Goal: Task Accomplishment & Management: Manage account settings

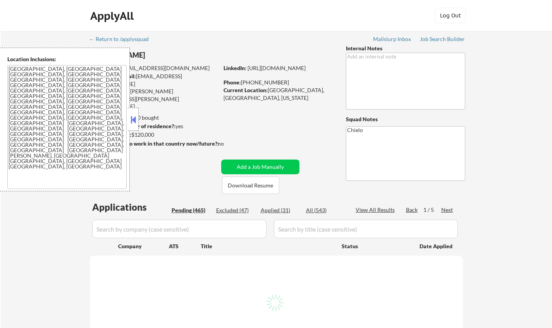
select select ""pending""
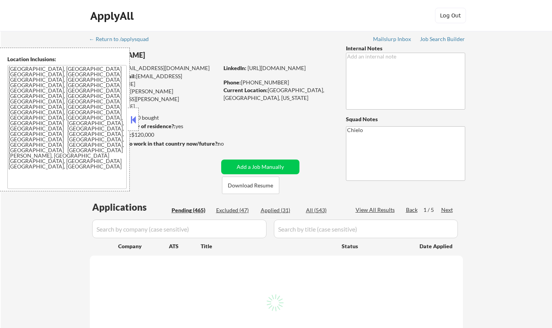
select select ""pending""
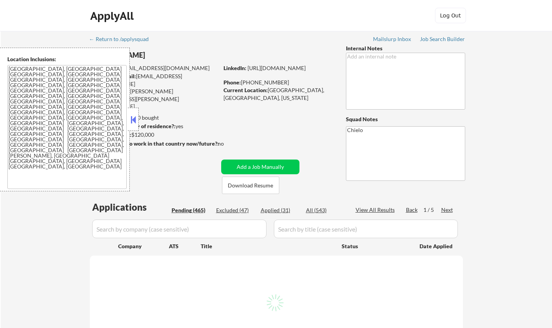
select select ""pending""
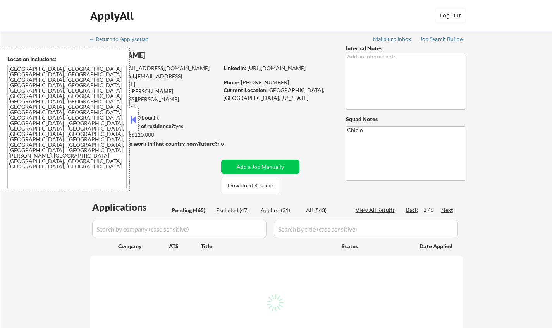
select select ""pending""
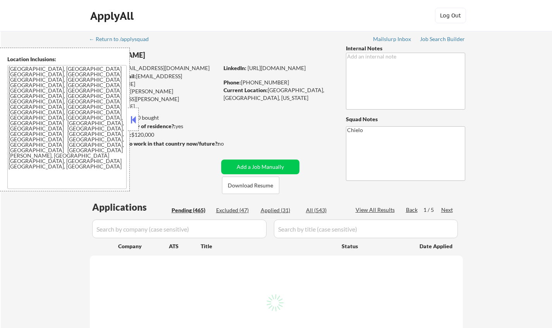
select select ""pending""
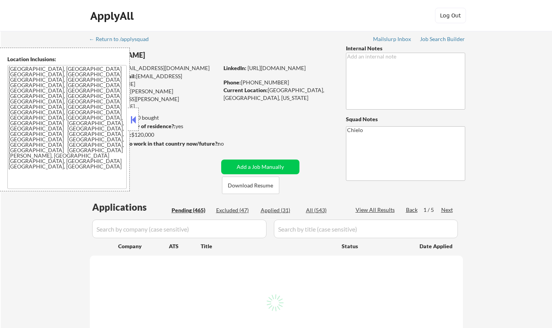
select select ""pending""
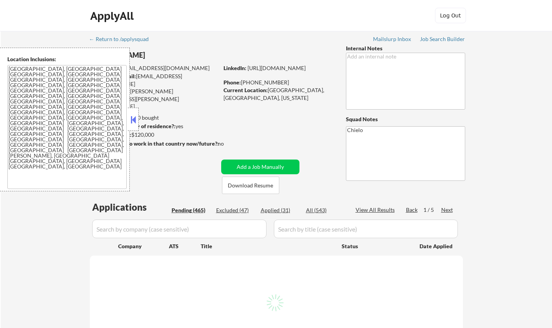
select select ""pending""
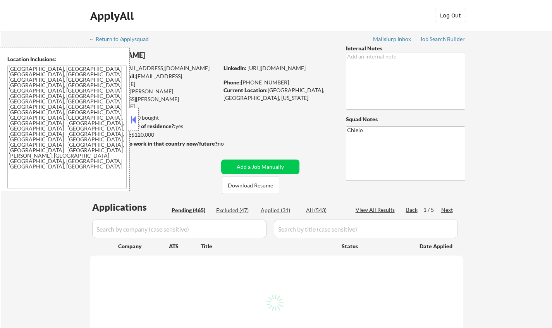
select select ""pending""
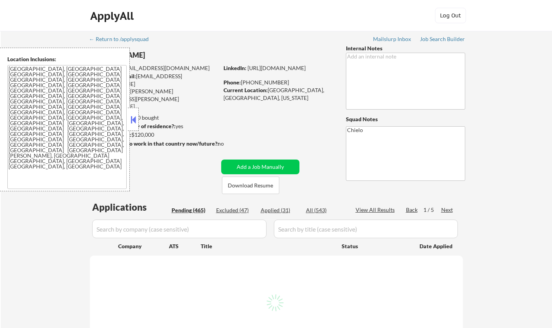
select select ""pending""
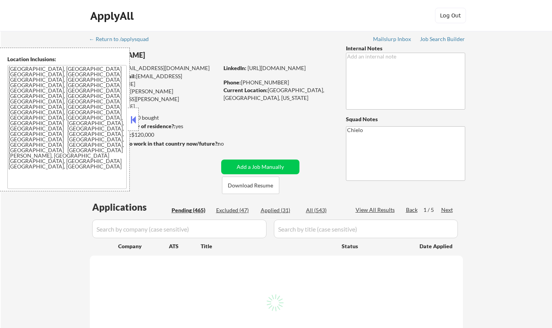
select select ""pending""
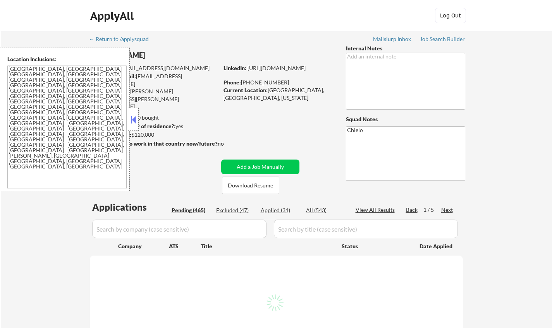
select select ""pending""
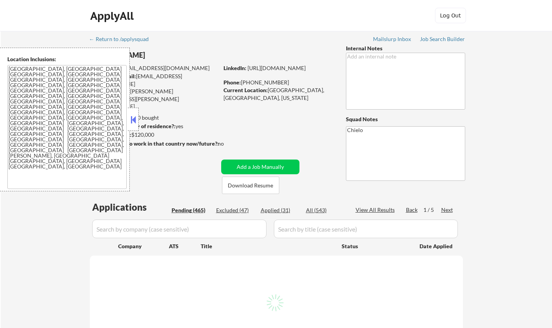
select select ""pending""
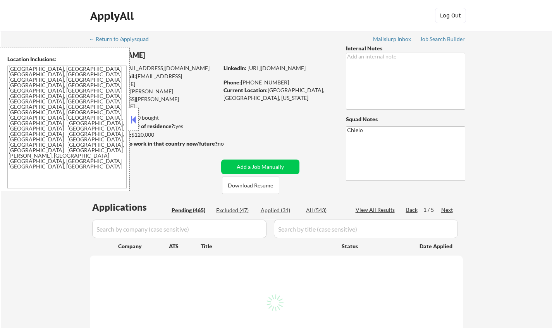
select select ""pending""
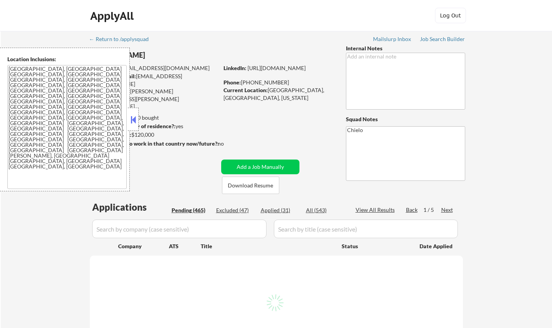
select select ""pending""
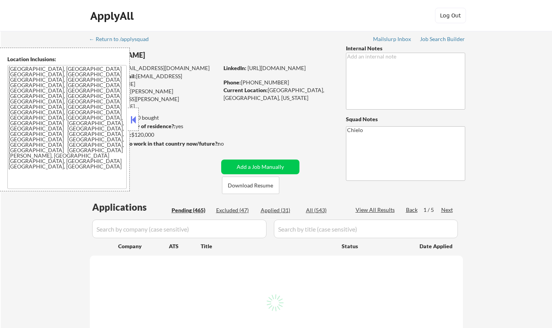
select select ""pending""
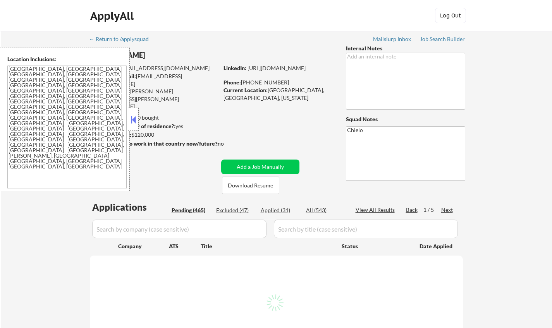
select select ""pending""
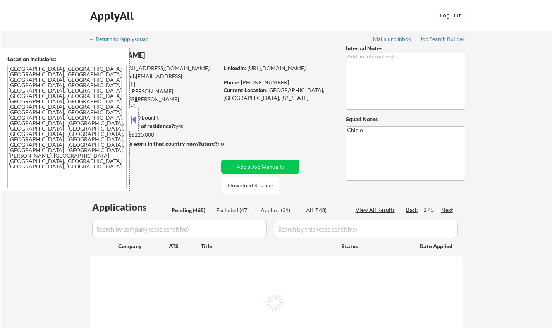
select select ""pending""
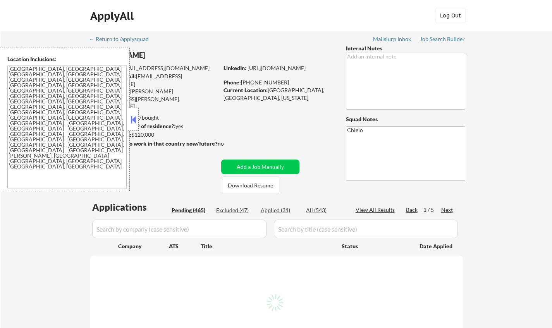
select select ""pending""
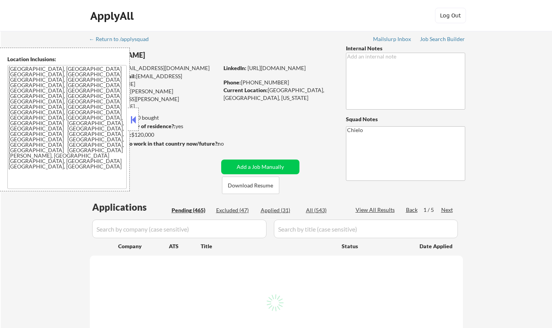
select select ""pending""
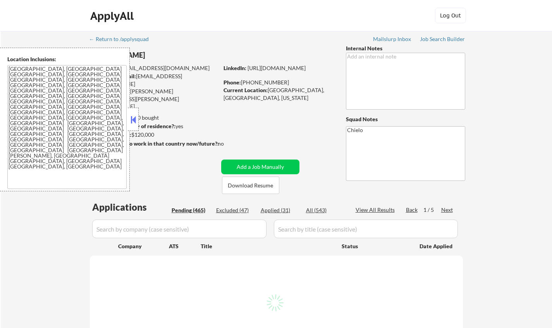
select select ""pending""
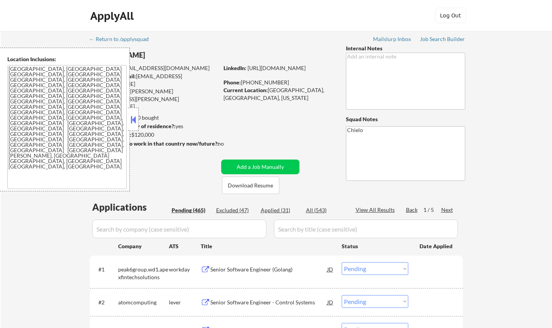
click at [132, 123] on button at bounding box center [133, 120] width 9 height 12
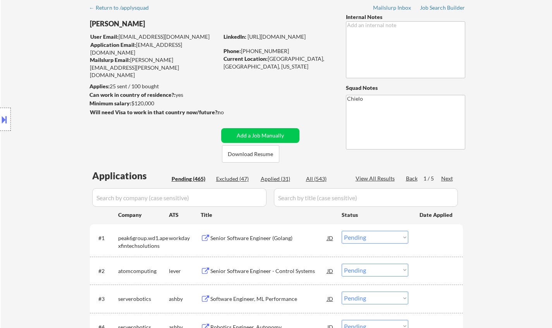
scroll to position [39, 0]
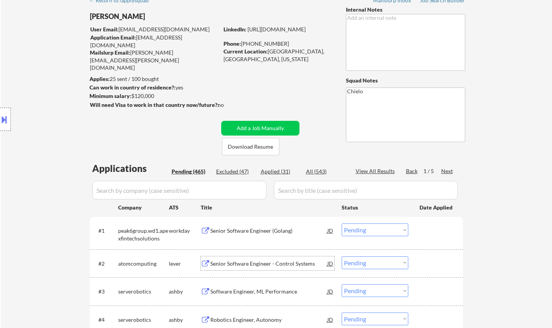
click at [259, 262] on div "Senior Software Engineer - Control Systems" at bounding box center [268, 264] width 117 height 8
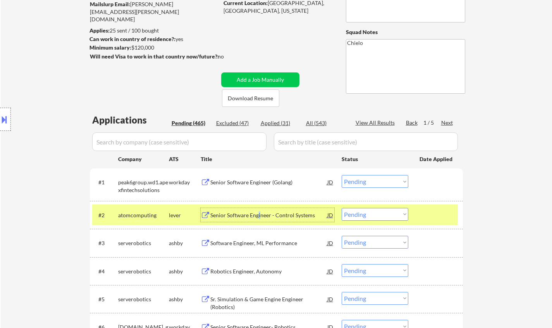
scroll to position [116, 0]
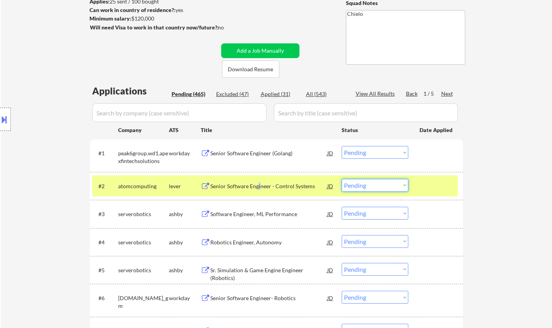
click at [377, 186] on select "Choose an option... Pending Applied Excluded (Questions) Excluded (Expired) Exc…" at bounding box center [374, 185] width 67 height 13
click at [341, 179] on select "Choose an option... Pending Applied Excluded (Questions) Excluded (Expired) Exc…" at bounding box center [374, 185] width 67 height 13
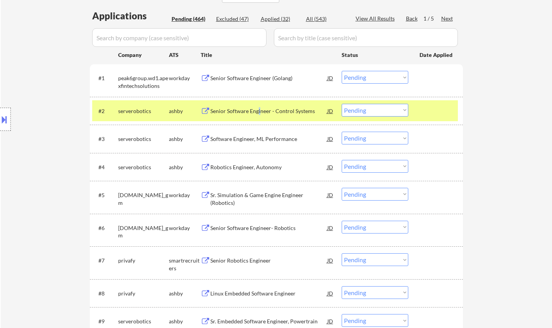
scroll to position [232, 0]
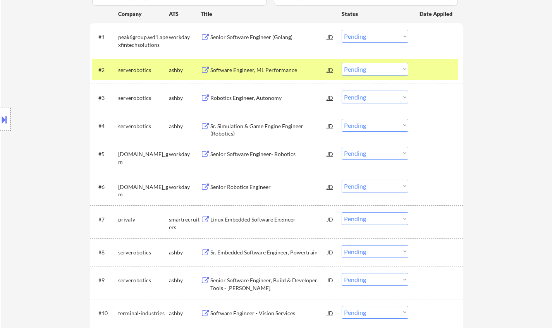
click at [241, 66] on div "Software Engineer, ML Performance" at bounding box center [268, 70] width 117 height 8
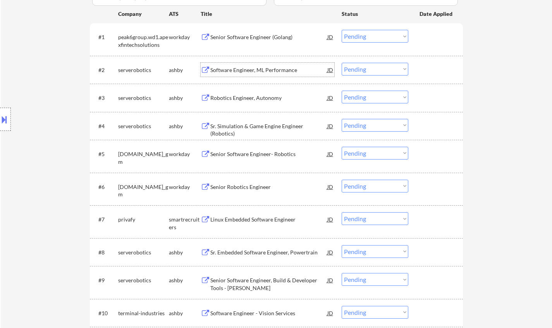
click at [373, 64] on select "Choose an option... Pending Applied Excluded (Questions) Excluded (Expired) Exc…" at bounding box center [374, 69] width 67 height 13
click at [341, 63] on select "Choose an option... Pending Applied Excluded (Questions) Excluded (Expired) Exc…" at bounding box center [374, 69] width 67 height 13
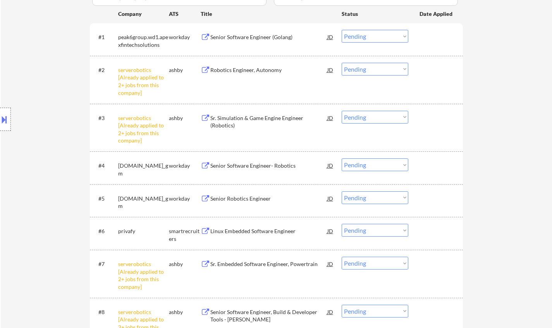
drag, startPoint x: 377, startPoint y: 69, endPoint x: 383, endPoint y: 74, distance: 8.1
click at [377, 70] on select "Choose an option... Pending Applied Excluded (Questions) Excluded (Expired) Exc…" at bounding box center [374, 69] width 67 height 13
click at [341, 63] on select "Choose an option... Pending Applied Excluded (Questions) Excluded (Expired) Exc…" at bounding box center [374, 69] width 67 height 13
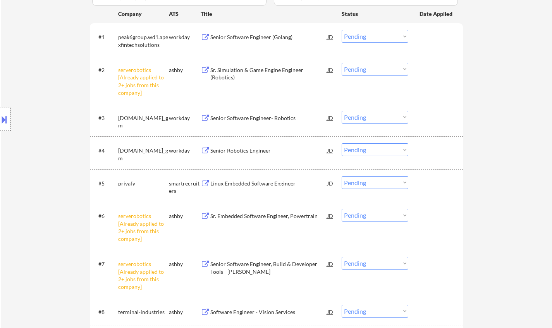
drag, startPoint x: 370, startPoint y: 70, endPoint x: 375, endPoint y: 75, distance: 7.4
click at [370, 70] on select "Choose an option... Pending Applied Excluded (Questions) Excluded (Expired) Exc…" at bounding box center [374, 69] width 67 height 13
click at [341, 63] on select "Choose an option... Pending Applied Excluded (Questions) Excluded (Expired) Exc…" at bounding box center [374, 69] width 67 height 13
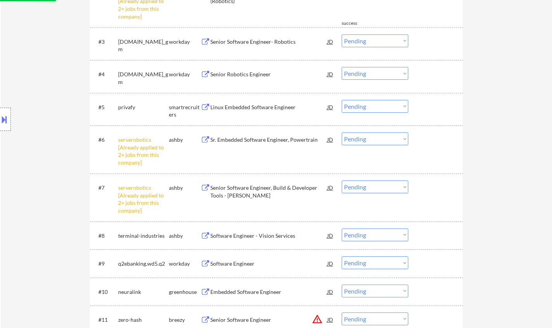
scroll to position [310, 0]
select select ""pending""
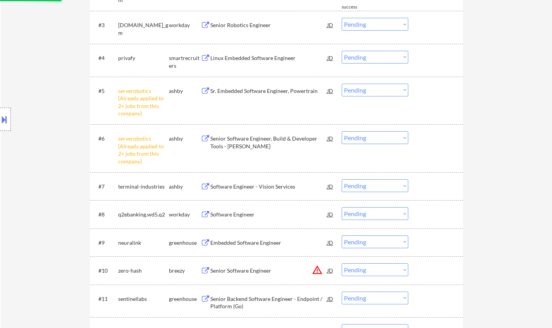
drag, startPoint x: 379, startPoint y: 88, endPoint x: 382, endPoint y: 93, distance: 5.9
click at [379, 88] on select "Choose an option... Pending Applied Excluded (Questions) Excluded (Expired) Exc…" at bounding box center [374, 90] width 67 height 13
click at [341, 84] on select "Choose an option... Pending Applied Excluded (Questions) Excluded (Expired) Exc…" at bounding box center [374, 90] width 67 height 13
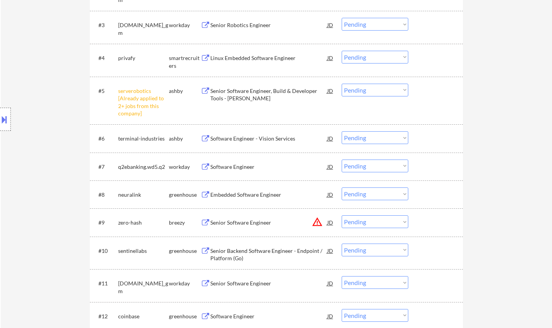
drag, startPoint x: 368, startPoint y: 91, endPoint x: 370, endPoint y: 95, distance: 4.7
click at [369, 91] on select "Choose an option... Pending Applied Excluded (Questions) Excluded (Expired) Exc…" at bounding box center [374, 90] width 67 height 13
click at [341, 84] on select "Choose an option... Pending Applied Excluded (Questions) Excluded (Expired) Exc…" at bounding box center [374, 90] width 67 height 13
select select ""pending""
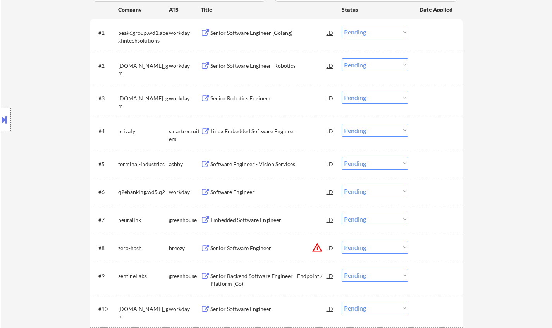
scroll to position [2035, 0]
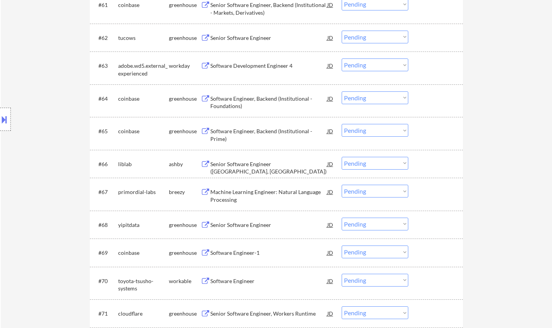
click at [268, 165] on div "Senior Software Engineer ([GEOGRAPHIC_DATA], [GEOGRAPHIC_DATA])" at bounding box center [268, 167] width 117 height 15
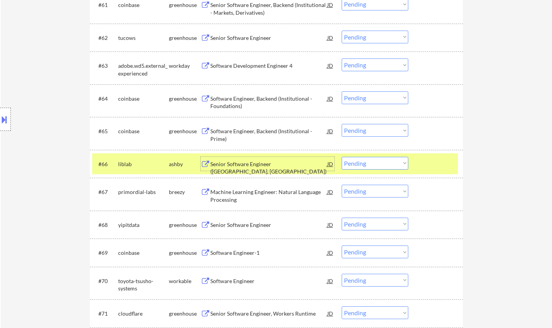
click at [386, 165] on select "Choose an option... Pending Applied Excluded (Questions) Excluded (Expired) Exc…" at bounding box center [374, 163] width 67 height 13
click at [341, 157] on select "Choose an option... Pending Applied Excluded (Questions) Excluded (Expired) Exc…" at bounding box center [374, 163] width 67 height 13
select select ""pending""
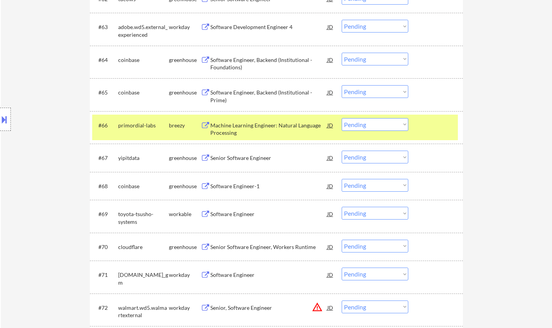
scroll to position [2461, 0]
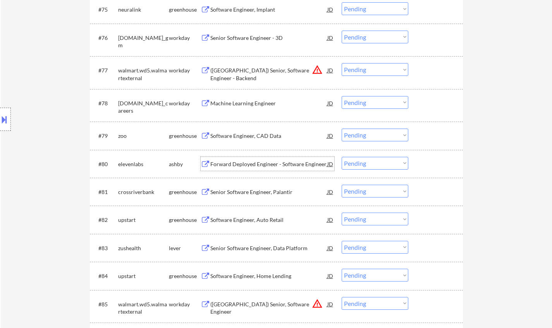
click at [279, 158] on div "Forward Deployed Engineer - Software Engineer" at bounding box center [268, 164] width 117 height 14
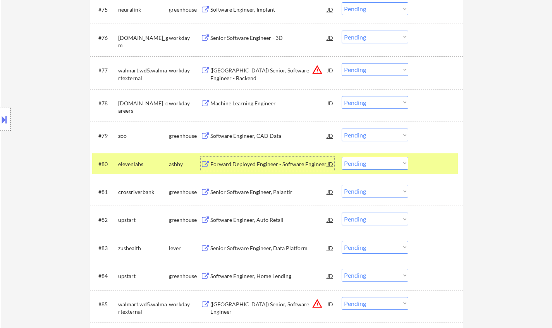
click at [363, 161] on select "Choose an option... Pending Applied Excluded (Questions) Excluded (Expired) Exc…" at bounding box center [374, 163] width 67 height 13
click at [341, 157] on select "Choose an option... Pending Applied Excluded (Questions) Excluded (Expired) Exc…" at bounding box center [374, 163] width 67 height 13
select select ""pending""
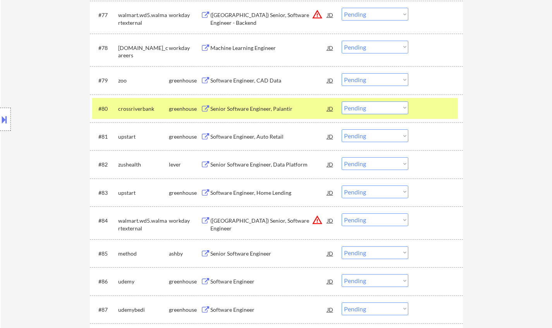
scroll to position [2538, 0]
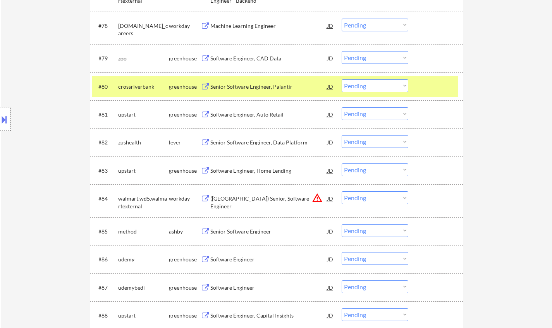
click at [233, 233] on div "Senior Software Engineer" at bounding box center [268, 232] width 117 height 8
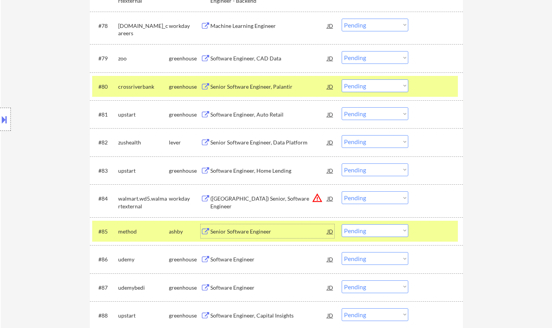
drag, startPoint x: 367, startPoint y: 231, endPoint x: 375, endPoint y: 236, distance: 9.1
click at [367, 231] on select "Choose an option... Pending Applied Excluded (Questions) Excluded (Expired) Exc…" at bounding box center [374, 230] width 67 height 13
click at [341, 224] on select "Choose an option... Pending Applied Excluded (Questions) Excluded (Expired) Exc…" at bounding box center [374, 230] width 67 height 13
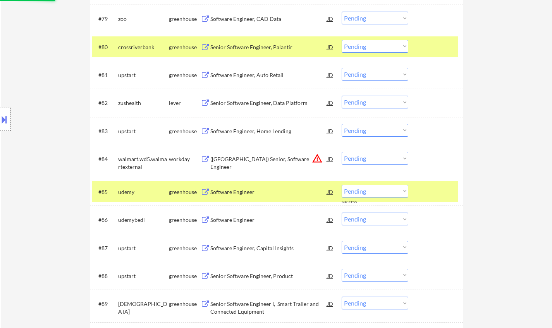
scroll to position [2615, 0]
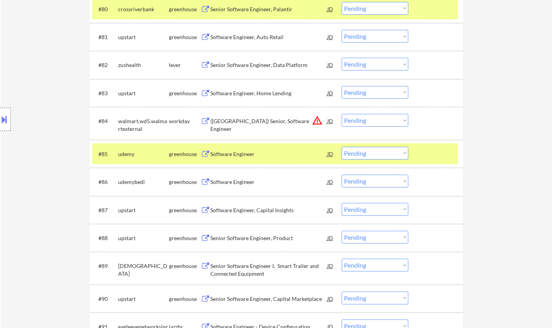
click at [226, 152] on div "Software Engineer" at bounding box center [268, 154] width 117 height 8
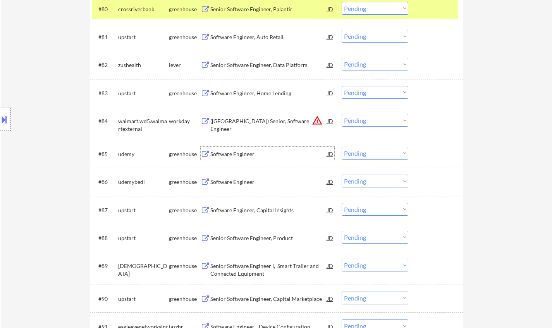
click at [372, 152] on select "Choose an option... Pending Applied Excluded (Questions) Excluded (Expired) Exc…" at bounding box center [374, 153] width 67 height 13
click at [341, 147] on select "Choose an option... Pending Applied Excluded (Questions) Excluded (Expired) Exc…" at bounding box center [374, 153] width 67 height 13
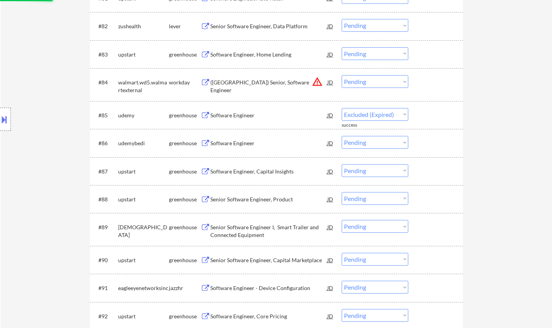
scroll to position [2693, 0]
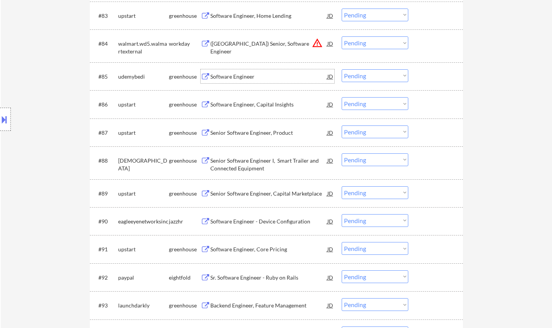
click at [229, 78] on div "Software Engineer" at bounding box center [268, 77] width 117 height 8
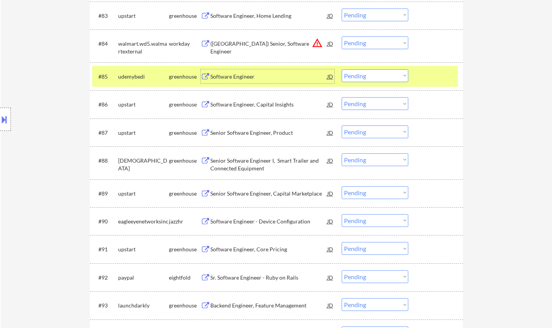
click at [370, 74] on select "Choose an option... Pending Applied Excluded (Questions) Excluded (Expired) Exc…" at bounding box center [374, 75] width 67 height 13
click at [341, 69] on select "Choose an option... Pending Applied Excluded (Questions) Excluded (Expired) Exc…" at bounding box center [374, 75] width 67 height 13
select select ""pending""
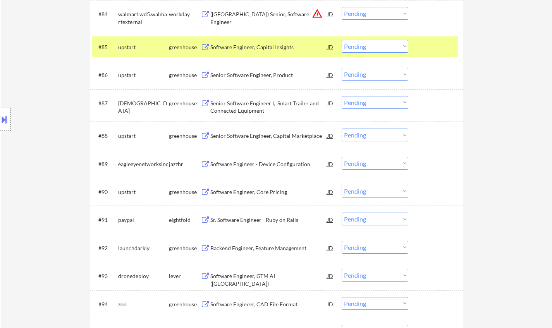
scroll to position [2731, 0]
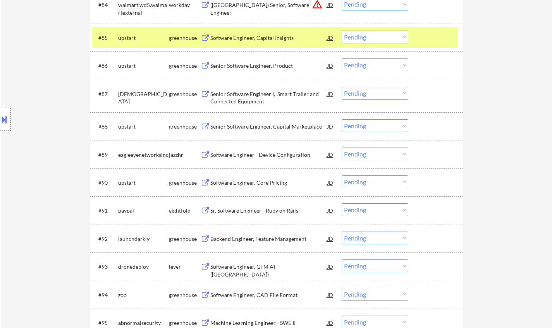
click at [237, 266] on div "Software Engineer, GTM AI ([GEOGRAPHIC_DATA])" at bounding box center [268, 270] width 117 height 15
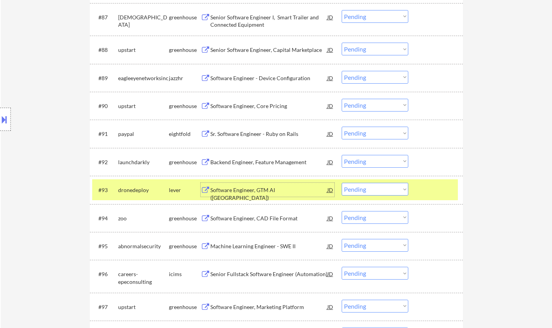
scroll to position [2809, 0]
drag, startPoint x: 374, startPoint y: 186, endPoint x: 378, endPoint y: 189, distance: 5.5
click at [374, 185] on select "Choose an option... Pending Applied Excluded (Questions) Excluded (Expired) Exc…" at bounding box center [374, 188] width 67 height 13
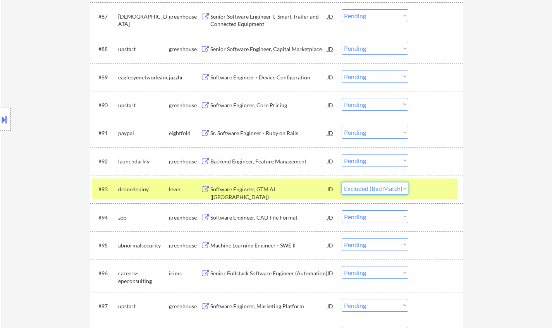
click at [341, 182] on select "Choose an option... Pending Applied Excluded (Questions) Excluded (Expired) Exc…" at bounding box center [374, 188] width 67 height 13
select select ""pending""
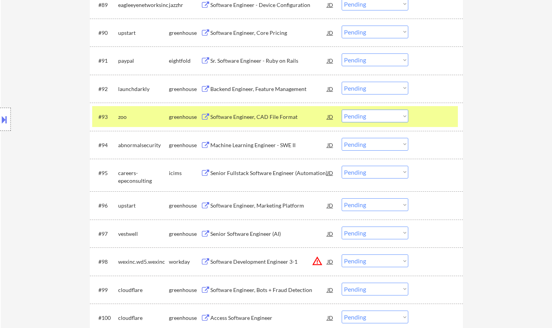
scroll to position [2925, 0]
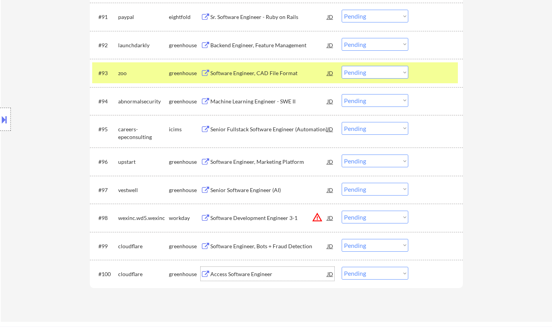
click at [249, 272] on div "Access Software Engineer" at bounding box center [268, 274] width 117 height 8
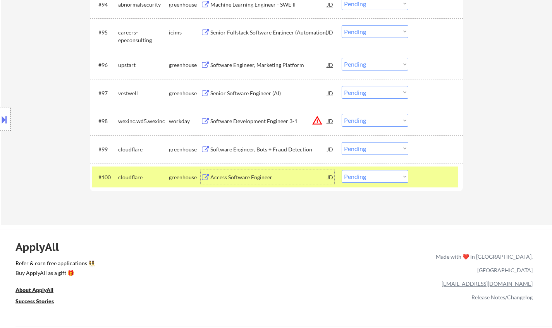
scroll to position [3041, 0]
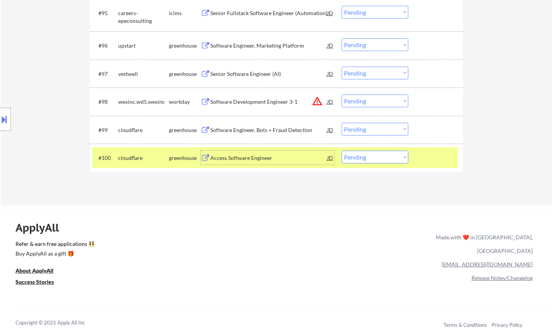
drag, startPoint x: 377, startPoint y: 156, endPoint x: 367, endPoint y: 160, distance: 11.0
click at [377, 156] on select "Choose an option... Pending Applied Excluded (Questions) Excluded (Expired) Exc…" at bounding box center [374, 157] width 67 height 13
click at [341, 151] on select "Choose an option... Pending Applied Excluded (Questions) Excluded (Expired) Exc…" at bounding box center [374, 157] width 67 height 13
click at [236, 158] on div "AI Software Engineer" at bounding box center [268, 158] width 117 height 8
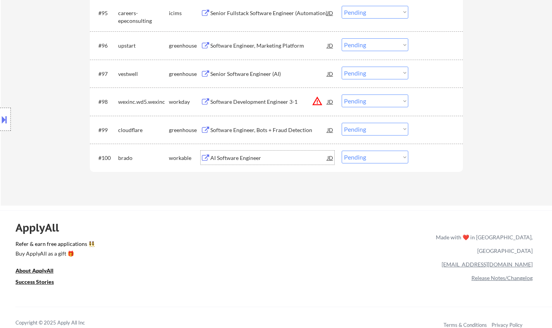
drag, startPoint x: 380, startPoint y: 158, endPoint x: 381, endPoint y: 161, distance: 4.2
click at [380, 158] on select "Choose an option... Pending Applied Excluded (Questions) Excluded (Expired) Exc…" at bounding box center [374, 157] width 67 height 13
click at [341, 151] on select "Choose an option... Pending Applied Excluded (Questions) Excluded (Expired) Exc…" at bounding box center [374, 157] width 67 height 13
select select ""pending""
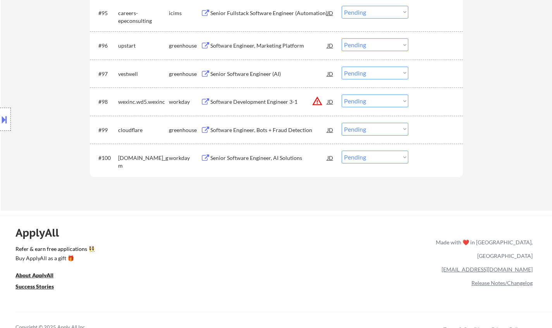
scroll to position [236, 0]
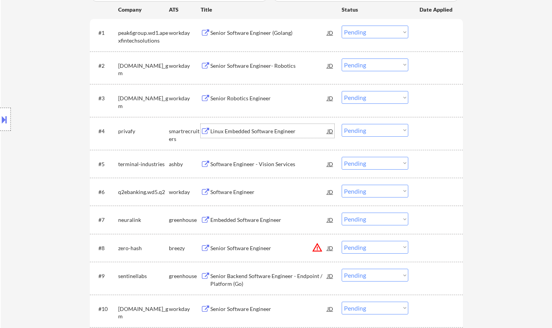
click at [238, 130] on div "Linux Embedded Software Engineer" at bounding box center [268, 131] width 117 height 8
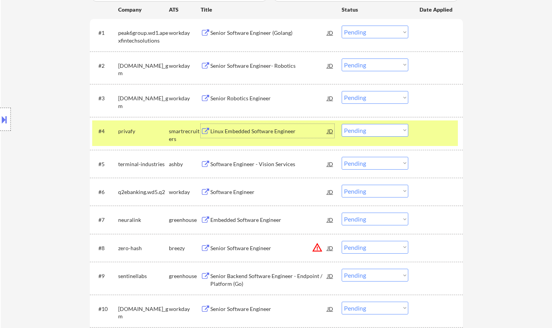
click at [391, 131] on select "Choose an option... Pending Applied Excluded (Questions) Excluded (Expired) Exc…" at bounding box center [374, 130] width 67 height 13
click at [341, 124] on select "Choose an option... Pending Applied Excluded (Questions) Excluded (Expired) Exc…" at bounding box center [374, 130] width 67 height 13
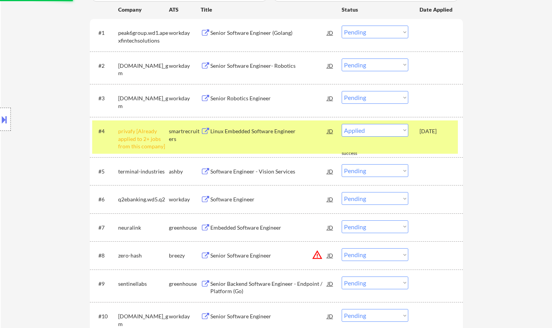
select select ""pending""
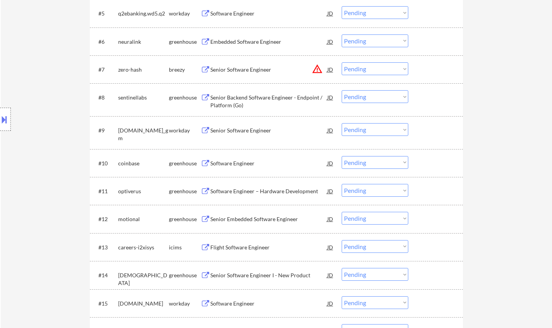
scroll to position [391, 0]
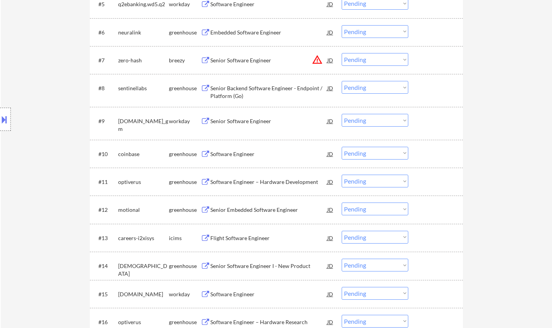
click at [255, 183] on div "Software Engineer – Hardware Development" at bounding box center [268, 182] width 117 height 8
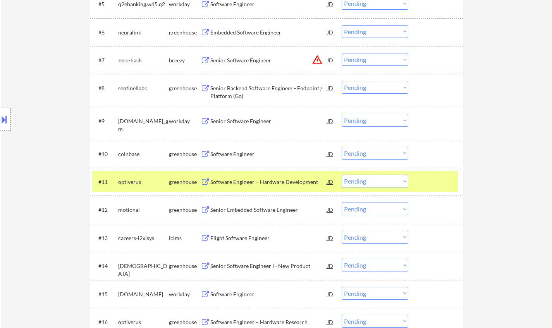
scroll to position [2629, 0]
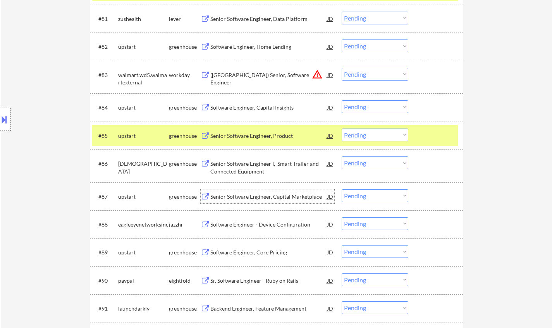
click at [247, 199] on div "Senior Software Engineer, Capital Marketplace" at bounding box center [268, 197] width 117 height 8
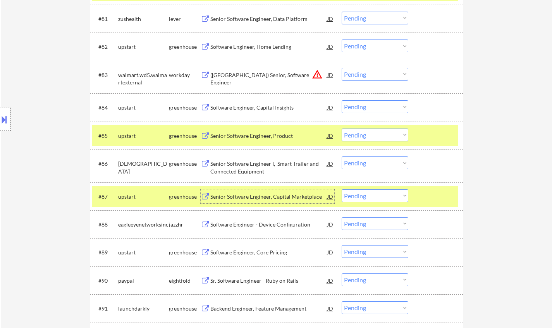
click at [380, 195] on select "Choose an option... Pending Applied Excluded (Questions) Excluded (Expired) Exc…" at bounding box center [374, 195] width 67 height 13
click at [341, 189] on select "Choose an option... Pending Applied Excluded (Questions) Excluded (Expired) Exc…" at bounding box center [374, 195] width 67 height 13
select select ""pending""
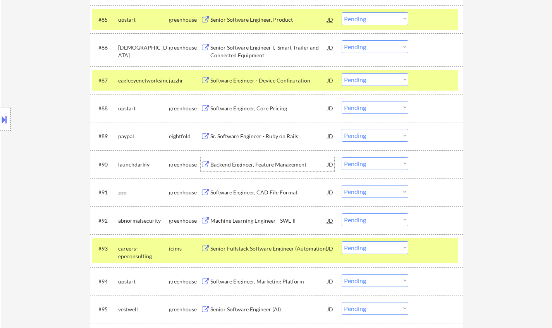
click at [261, 165] on div "Backend Engineer, Feature Management" at bounding box center [268, 165] width 117 height 8
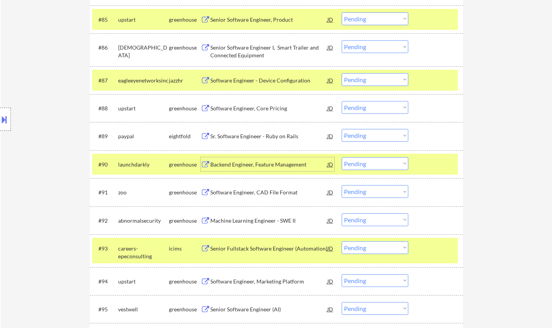
click at [382, 162] on select "Choose an option... Pending Applied Excluded (Questions) Excluded (Expired) Exc…" at bounding box center [374, 163] width 67 height 13
click at [341, 157] on select "Choose an option... Pending Applied Excluded (Questions) Excluded (Expired) Exc…" at bounding box center [374, 163] width 67 height 13
select select ""pending""
